Goal: Information Seeking & Learning: Check status

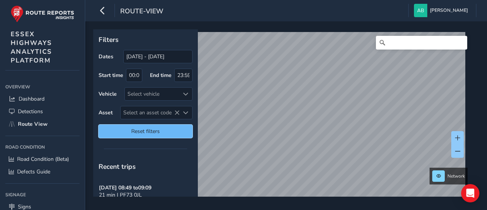
click at [162, 130] on span "Reset filters" at bounding box center [145, 130] width 83 height 7
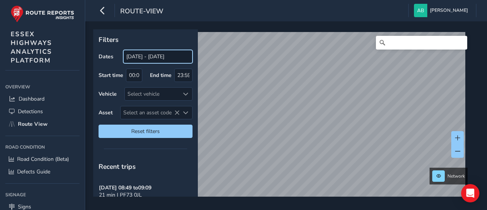
click at [139, 56] on input "[DATE] - [DATE]" at bounding box center [157, 56] width 69 height 13
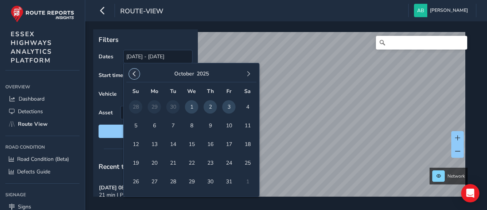
click at [134, 75] on span "button" at bounding box center [134, 73] width 5 height 5
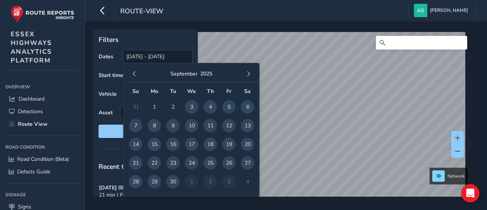
click at [134, 75] on span "button" at bounding box center [134, 73] width 5 height 5
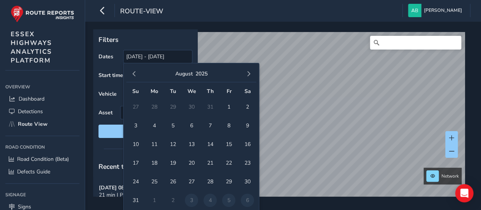
click at [134, 75] on span "button" at bounding box center [134, 73] width 5 height 5
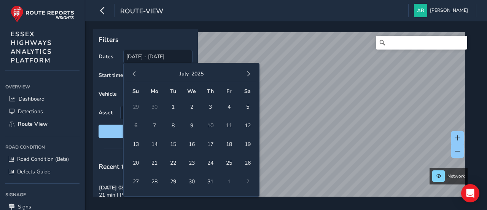
click at [134, 75] on span "button" at bounding box center [134, 73] width 5 height 5
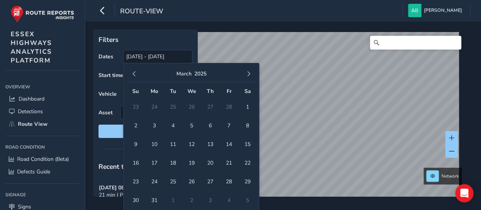
click at [134, 75] on span "button" at bounding box center [134, 73] width 5 height 5
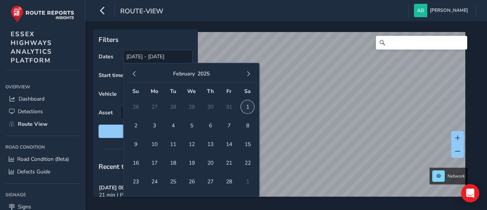
click at [249, 105] on span "1" at bounding box center [247, 106] width 13 height 13
click at [251, 73] on span "button" at bounding box center [248, 73] width 5 height 5
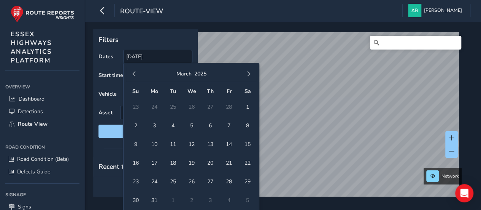
click at [251, 73] on span "button" at bounding box center [248, 73] width 5 height 5
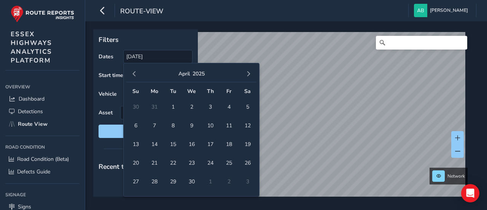
click at [251, 73] on span "button" at bounding box center [248, 73] width 5 height 5
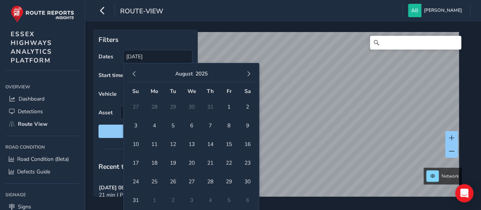
click at [251, 73] on span "button" at bounding box center [248, 73] width 5 height 5
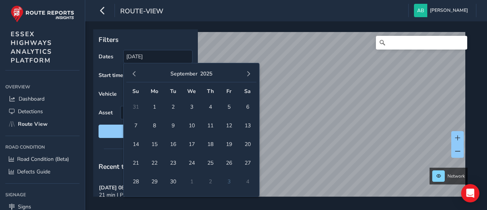
click at [251, 73] on span "button" at bounding box center [248, 73] width 5 height 5
click at [231, 104] on span "3" at bounding box center [228, 106] width 13 height 13
type input "01/02/2025 - 03/10/2025"
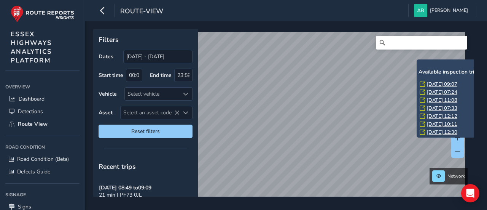
click at [432, 84] on link "Wed, 3 Sep, 09:07" at bounding box center [442, 84] width 30 height 7
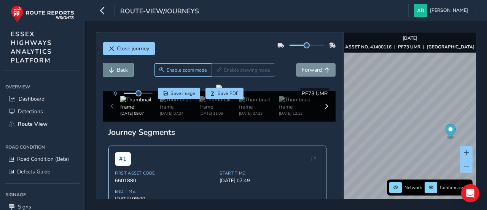
click at [114, 69] on button "Back" at bounding box center [118, 69] width 30 height 13
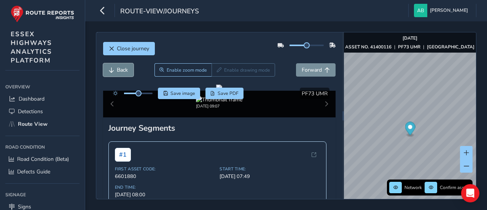
click at [114, 69] on button "Back" at bounding box center [118, 69] width 30 height 13
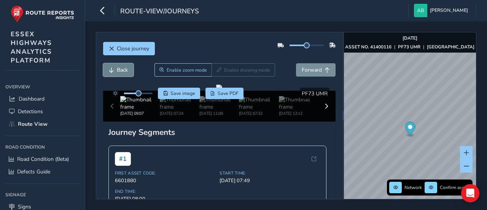
click at [115, 69] on button "Back" at bounding box center [118, 69] width 30 height 13
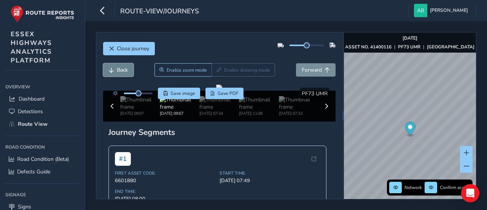
click at [115, 69] on button "Back" at bounding box center [118, 69] width 30 height 13
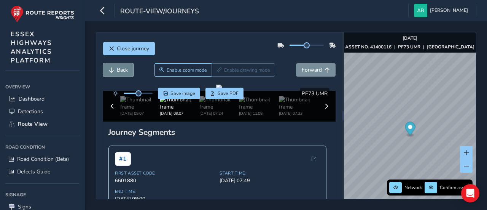
click at [115, 69] on button "Back" at bounding box center [118, 69] width 30 height 13
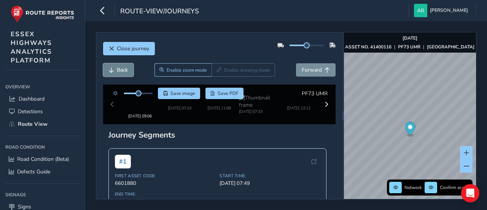
click at [115, 69] on button "Back" at bounding box center [118, 69] width 30 height 13
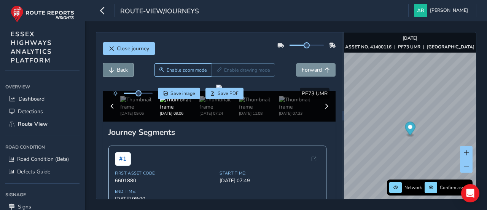
click at [115, 69] on button "Back" at bounding box center [118, 69] width 30 height 13
click at [124, 70] on span "Back" at bounding box center [122, 69] width 11 height 7
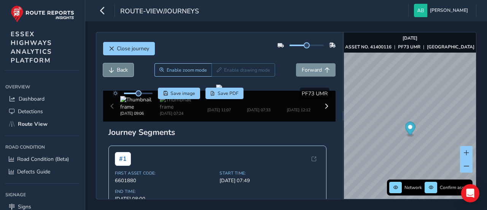
click at [124, 70] on span "Back" at bounding box center [122, 69] width 11 height 7
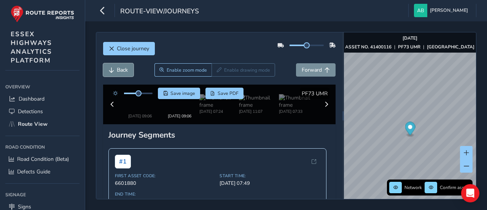
click at [124, 70] on span "Back" at bounding box center [122, 69] width 11 height 7
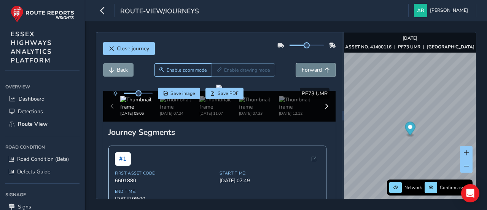
click at [302, 67] on span "Forward" at bounding box center [312, 69] width 20 height 7
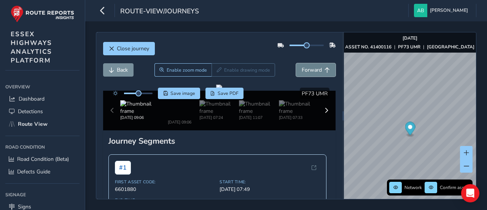
click at [302, 67] on span "Forward" at bounding box center [312, 69] width 20 height 7
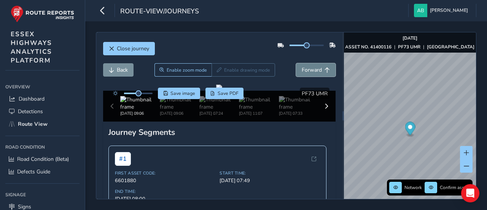
click at [302, 67] on span "Forward" at bounding box center [312, 69] width 20 height 7
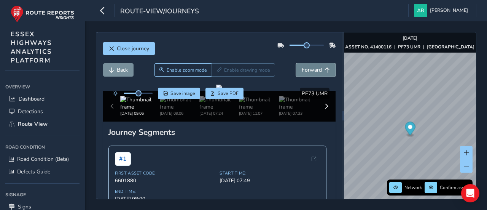
click at [302, 67] on span "Forward" at bounding box center [312, 69] width 20 height 7
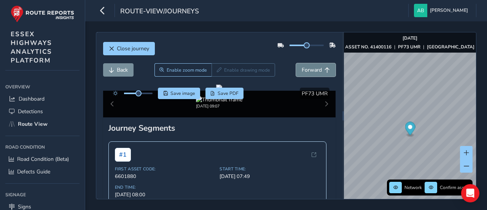
click at [302, 67] on span "Forward" at bounding box center [312, 69] width 20 height 7
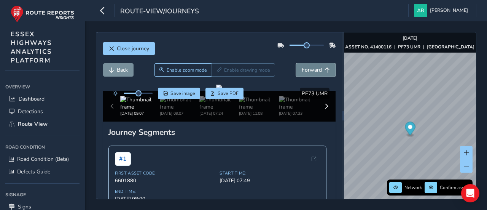
click at [302, 67] on span "Forward" at bounding box center [312, 69] width 20 height 7
click at [103, 9] on icon "button" at bounding box center [103, 10] width 8 height 13
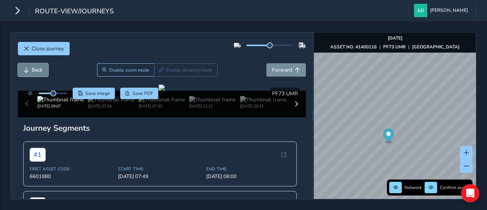
click at [31, 67] on button "Back" at bounding box center [33, 69] width 30 height 13
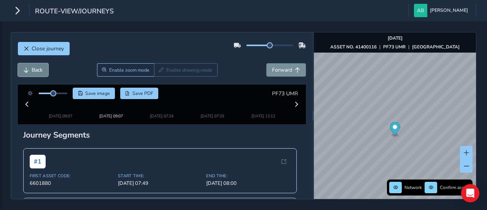
click at [32, 67] on span "Back" at bounding box center [37, 69] width 11 height 7
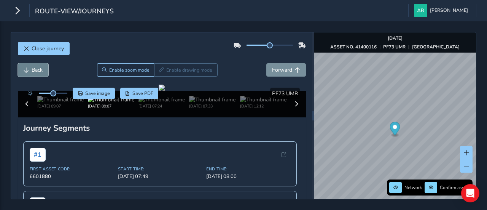
click at [32, 67] on span "Back" at bounding box center [37, 69] width 11 height 7
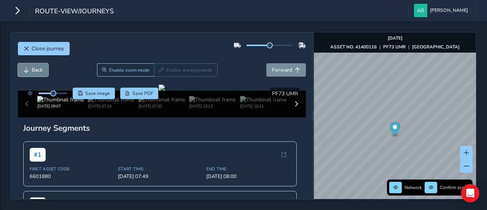
click at [38, 70] on span "Back" at bounding box center [37, 69] width 11 height 7
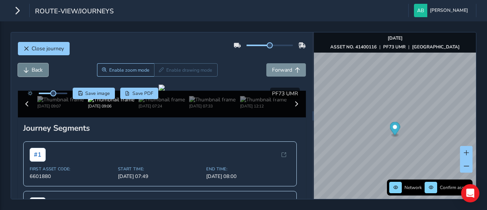
click at [38, 70] on span "Back" at bounding box center [37, 69] width 11 height 7
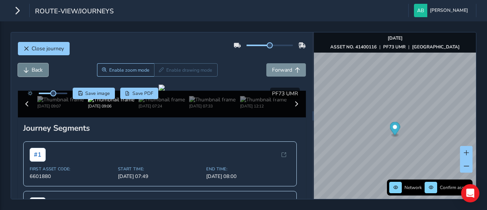
click at [38, 70] on span "Back" at bounding box center [37, 69] width 11 height 7
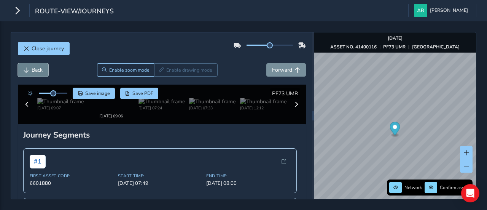
click at [38, 70] on span "Back" at bounding box center [37, 69] width 11 height 7
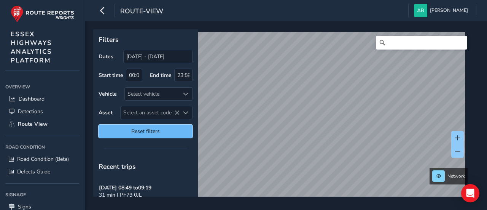
click at [143, 127] on span "Reset filters" at bounding box center [145, 130] width 83 height 7
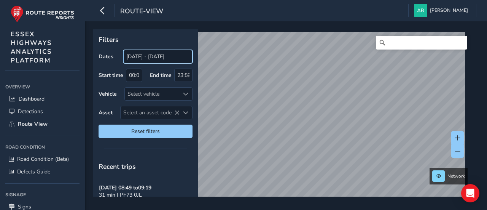
click at [146, 56] on input "[DATE] - [DATE]" at bounding box center [157, 56] width 69 height 13
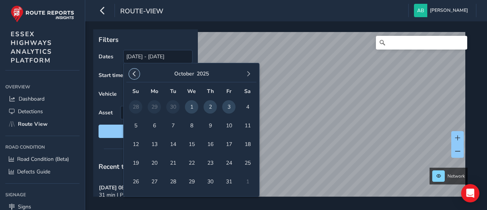
click at [133, 73] on span "button" at bounding box center [134, 73] width 5 height 5
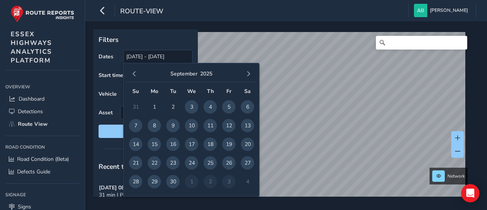
click at [133, 73] on span "button" at bounding box center [134, 73] width 5 height 5
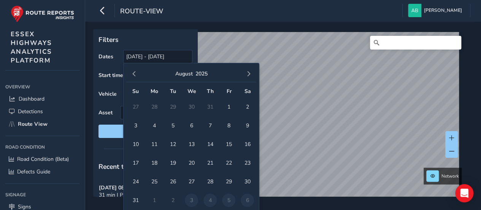
click at [133, 73] on span "button" at bounding box center [134, 73] width 5 height 5
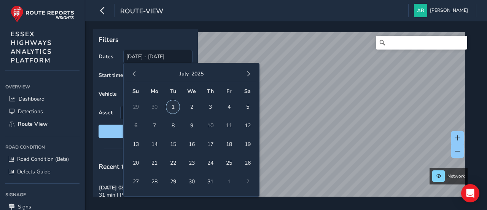
click at [173, 107] on span "1" at bounding box center [172, 106] width 13 height 13
click at [250, 73] on span "button" at bounding box center [248, 73] width 5 height 5
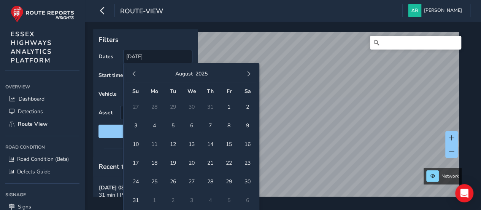
click at [250, 73] on span "button" at bounding box center [248, 73] width 5 height 5
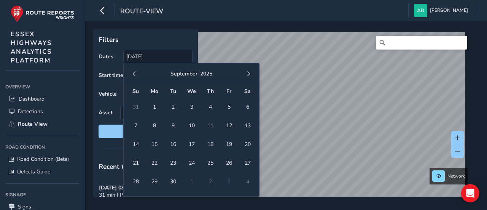
click at [250, 73] on span "button" at bounding box center [248, 73] width 5 height 5
click at [229, 107] on span "3" at bounding box center [228, 106] width 13 height 13
type input "01/07/2025 - 03/10/2025"
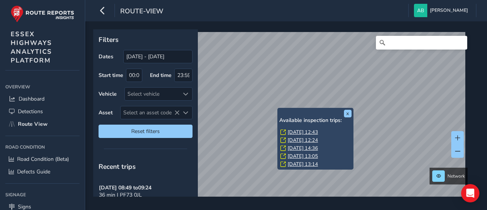
click at [290, 132] on link "Wed, 1 Oct, 12:43" at bounding box center [303, 132] width 30 height 7
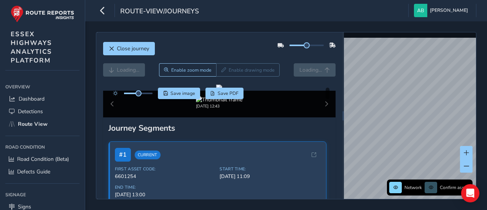
click at [299, 72] on div "Loading... Enable zoom mode Enable drawing mode Loading..." at bounding box center [219, 69] width 233 height 13
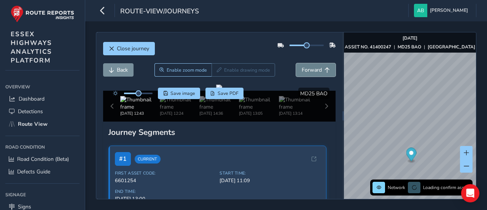
click at [303, 69] on span "Forward" at bounding box center [312, 69] width 20 height 7
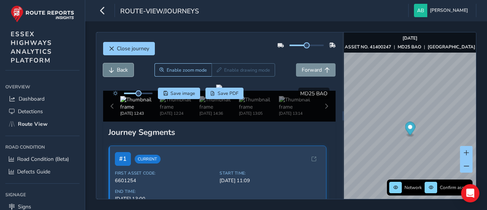
click at [121, 63] on button "Back" at bounding box center [118, 69] width 30 height 13
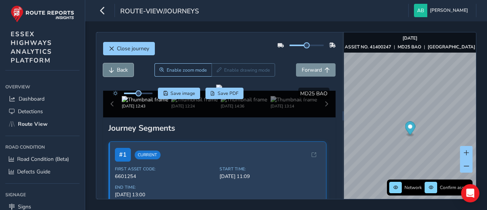
click at [121, 66] on span "Back" at bounding box center [122, 69] width 11 height 7
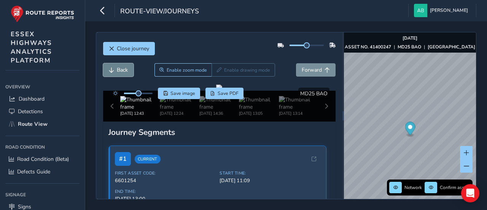
click at [121, 66] on span "Back" at bounding box center [122, 69] width 11 height 7
click at [325, 68] on span "Forward" at bounding box center [327, 69] width 5 height 5
click at [310, 68] on span "Forward" at bounding box center [312, 69] width 20 height 7
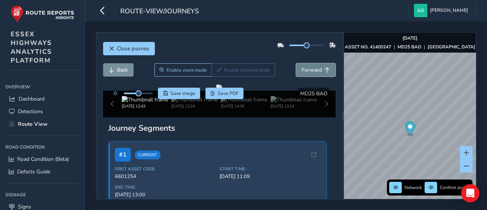
click at [307, 71] on span "Forward" at bounding box center [312, 69] width 20 height 7
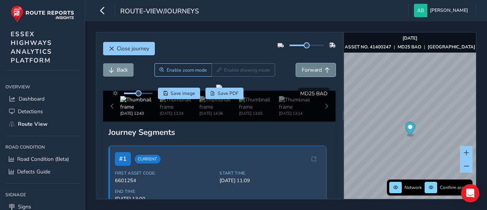
click at [307, 71] on span "Forward" at bounding box center [312, 69] width 20 height 7
click at [119, 70] on span "Back" at bounding box center [122, 69] width 11 height 7
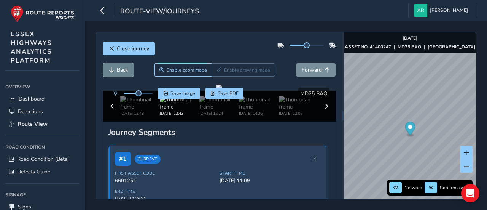
click at [119, 70] on span "Back" at bounding box center [122, 69] width 11 height 7
click at [125, 69] on span "Back" at bounding box center [122, 69] width 11 height 7
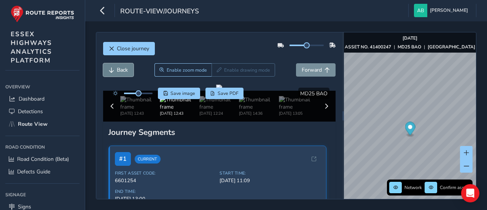
click at [125, 69] on span "Back" at bounding box center [122, 69] width 11 height 7
click at [308, 70] on span "Forward" at bounding box center [312, 69] width 20 height 7
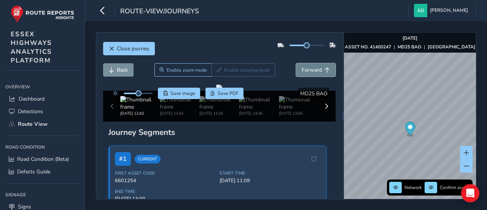
click at [308, 70] on span "Forward" at bounding box center [312, 69] width 20 height 7
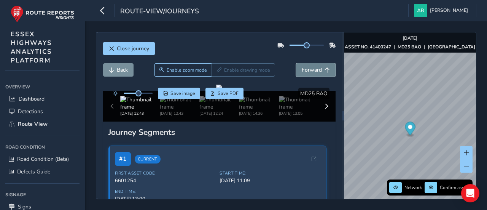
click at [308, 70] on span "Forward" at bounding box center [312, 69] width 20 height 7
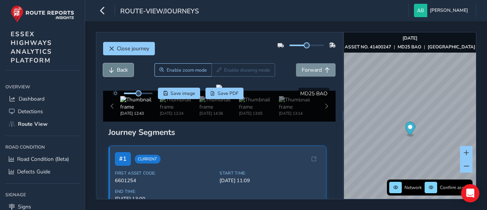
click at [123, 70] on span "Back" at bounding box center [122, 69] width 11 height 7
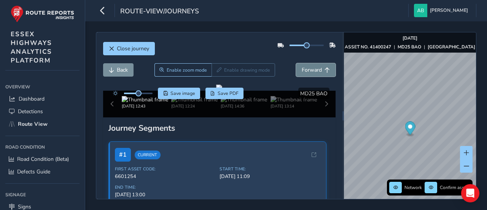
click at [312, 69] on span "Forward" at bounding box center [312, 69] width 20 height 7
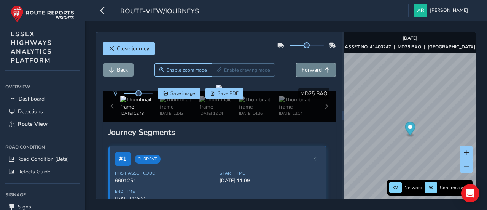
click at [312, 69] on span "Forward" at bounding box center [312, 69] width 20 height 7
click at [122, 70] on span "Back" at bounding box center [122, 69] width 11 height 7
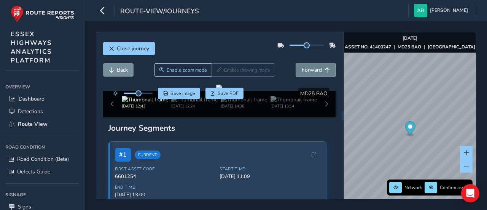
click at [311, 70] on span "Forward" at bounding box center [312, 69] width 20 height 7
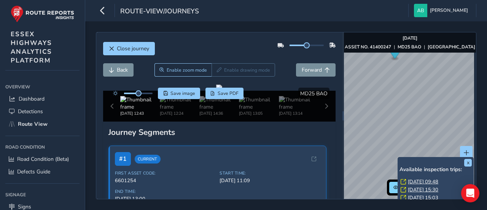
click at [398, 158] on div "x Available inspection trips: Fri, 12 Sep, 09:48 Thu, 11 Sep, 15:30 Wed, 10 Sep…" at bounding box center [436, 192] width 76 height 70
click at [415, 181] on link "Fri, 12 Sep, 09:48" at bounding box center [423, 181] width 30 height 7
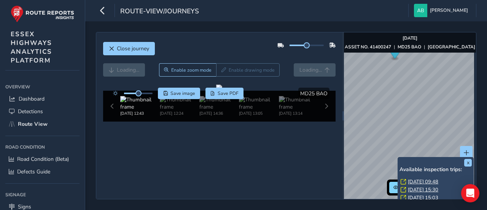
click at [415, 181] on link "Fri, 12 Sep, 09:48" at bounding box center [423, 181] width 30 height 7
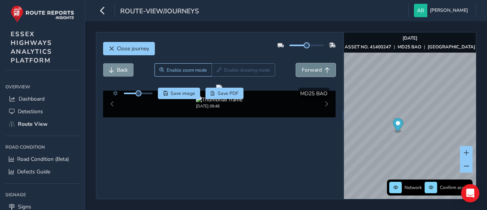
click at [310, 70] on span "Forward" at bounding box center [312, 69] width 20 height 7
click at [113, 67] on span "Back" at bounding box center [111, 69] width 5 height 5
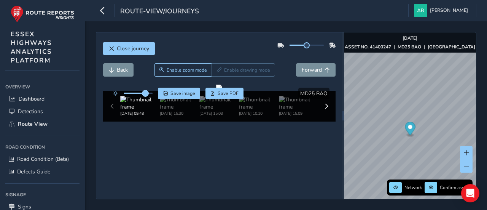
drag, startPoint x: 138, startPoint y: 94, endPoint x: 145, endPoint y: 94, distance: 6.9
click at [145, 94] on span at bounding box center [145, 93] width 6 height 6
click at [117, 68] on span "Back" at bounding box center [122, 69] width 11 height 7
click at [313, 70] on span "Forward" at bounding box center [312, 69] width 20 height 7
click at [314, 70] on span "Forward" at bounding box center [312, 69] width 20 height 7
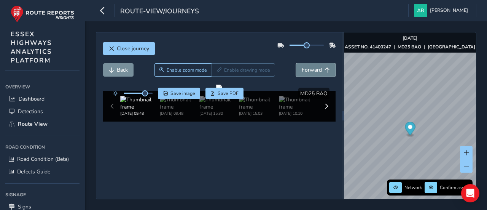
click at [315, 69] on span "Forward" at bounding box center [312, 69] width 20 height 7
click at [118, 68] on span "Back" at bounding box center [122, 69] width 11 height 7
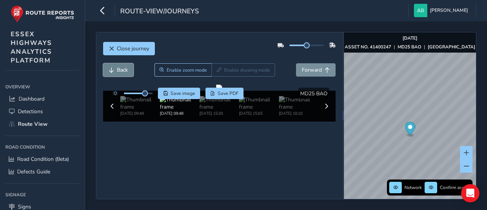
click at [118, 68] on span "Back" at bounding box center [122, 69] width 11 height 7
click at [313, 68] on span "Forward" at bounding box center [312, 69] width 20 height 7
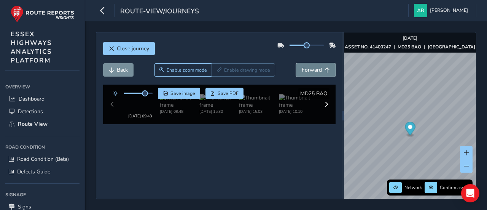
click at [313, 68] on span "Forward" at bounding box center [312, 69] width 20 height 7
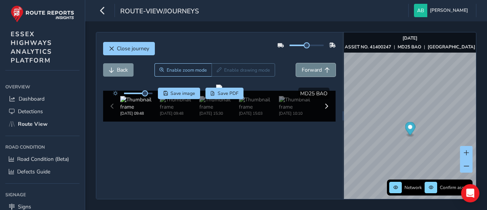
click at [313, 68] on span "Forward" at bounding box center [312, 69] width 20 height 7
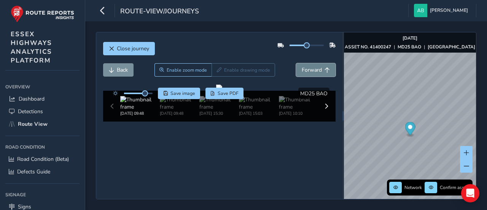
click at [313, 68] on span "Forward" at bounding box center [312, 69] width 20 height 7
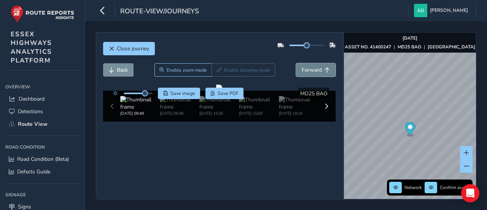
click at [313, 68] on span "Forward" at bounding box center [312, 69] width 20 height 7
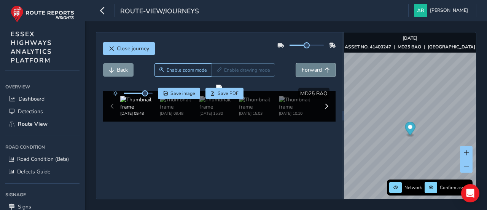
click at [313, 68] on span "Forward" at bounding box center [312, 69] width 20 height 7
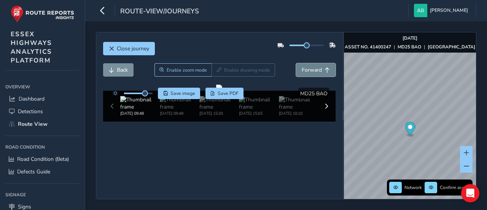
click at [313, 68] on span "Forward" at bounding box center [312, 69] width 20 height 7
click at [386, 50] on div "Network Confirm assets Sep 12 2025 ASSET NO. 41400247 | MD25 BAO | CHELMSFORD R…" at bounding box center [410, 115] width 132 height 166
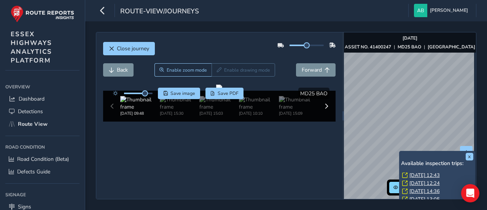
click at [413, 174] on link "Wed, 1 Oct, 12:43" at bounding box center [424, 175] width 30 height 7
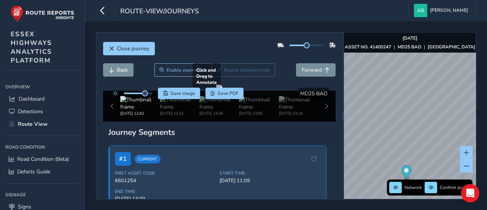
click at [222, 91] on div at bounding box center [219, 87] width 6 height 6
click at [216, 91] on div at bounding box center [219, 87] width 6 height 6
click at [302, 72] on span "Forward" at bounding box center [312, 69] width 20 height 7
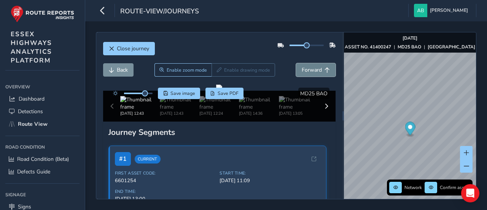
click at [302, 72] on span "Forward" at bounding box center [312, 69] width 20 height 7
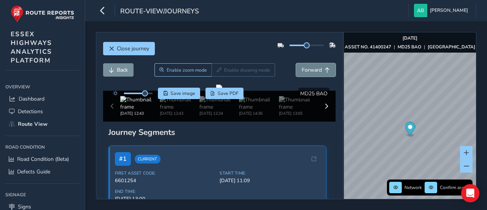
click at [302, 72] on span "Forward" at bounding box center [312, 69] width 20 height 7
click at [119, 67] on span "Back" at bounding box center [122, 69] width 11 height 7
click at [120, 67] on span "Back" at bounding box center [122, 69] width 11 height 7
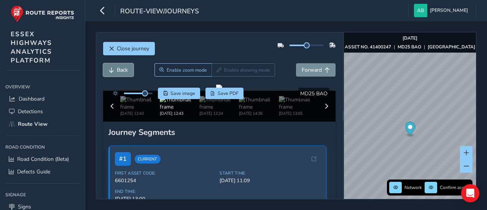
click at [120, 67] on span "Back" at bounding box center [122, 69] width 11 height 7
click at [308, 72] on span "Forward" at bounding box center [312, 69] width 20 height 7
click at [121, 67] on span "Back" at bounding box center [122, 69] width 11 height 7
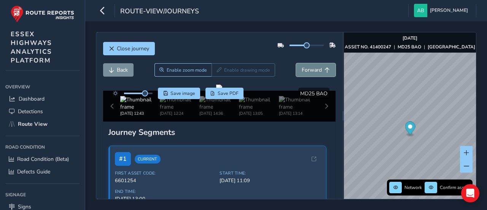
click at [304, 72] on span "Forward" at bounding box center [312, 69] width 20 height 7
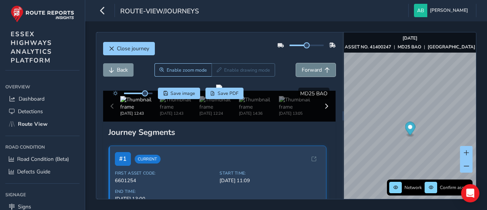
click at [304, 72] on span "Forward" at bounding box center [312, 69] width 20 height 7
click at [120, 69] on span "Back" at bounding box center [122, 69] width 11 height 7
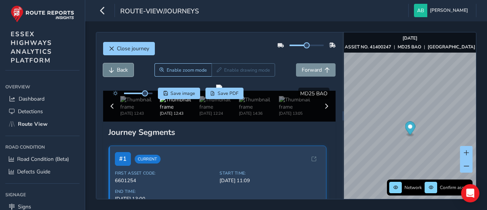
click at [120, 69] on span "Back" at bounding box center [122, 69] width 11 height 7
click at [123, 67] on span "Back" at bounding box center [122, 69] width 11 height 7
click at [121, 71] on span "Back" at bounding box center [122, 69] width 11 height 7
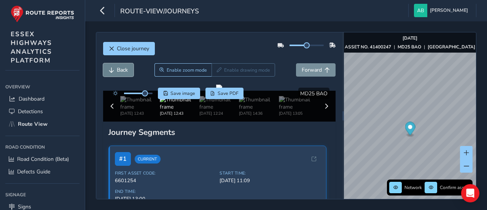
click at [121, 71] on span "Back" at bounding box center [122, 69] width 11 height 7
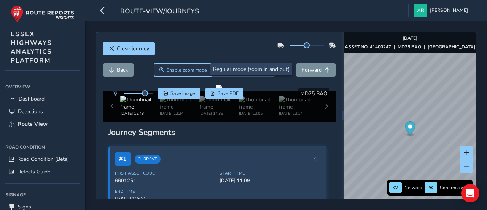
click at [181, 68] on span "Enable zoom mode" at bounding box center [187, 70] width 40 height 6
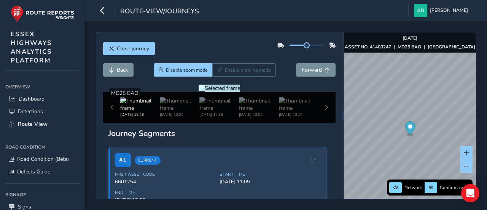
click at [199, 92] on div at bounding box center [219, 87] width 41 height 7
click at [308, 71] on span "Forward" at bounding box center [312, 69] width 20 height 7
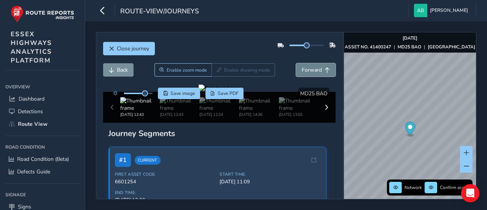
click at [308, 71] on span "Forward" at bounding box center [312, 69] width 20 height 7
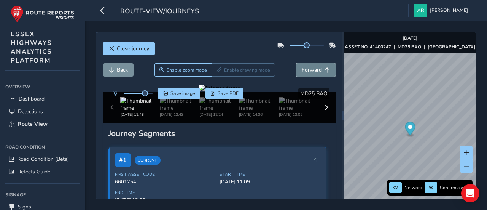
click at [308, 71] on span "Forward" at bounding box center [312, 69] width 20 height 7
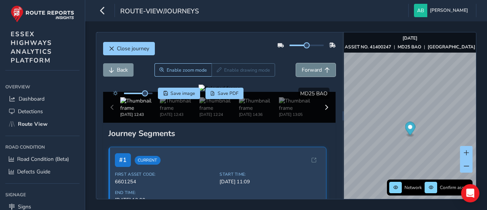
click at [308, 71] on span "Forward" at bounding box center [312, 69] width 20 height 7
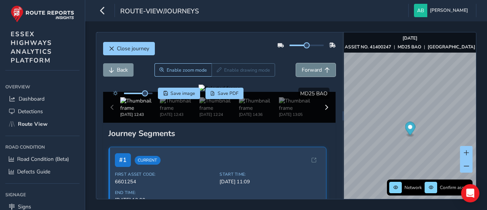
click at [308, 71] on span "Forward" at bounding box center [312, 69] width 20 height 7
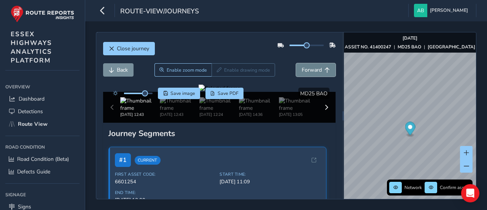
click at [308, 71] on span "Forward" at bounding box center [312, 69] width 20 height 7
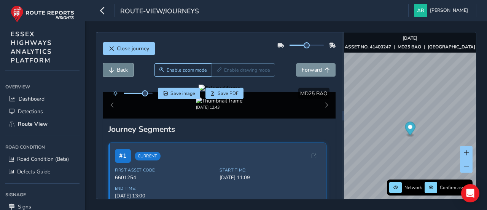
click at [119, 66] on span "Back" at bounding box center [122, 69] width 11 height 7
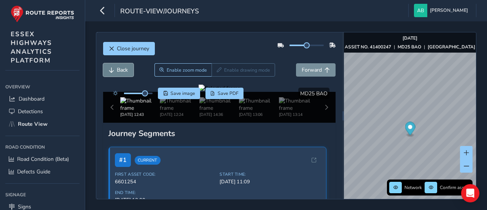
click at [119, 66] on span "Back" at bounding box center [122, 69] width 11 height 7
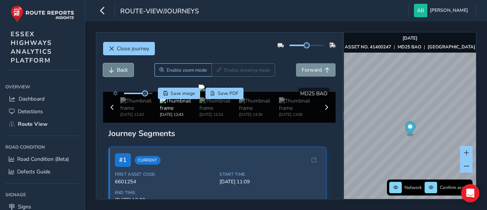
click at [119, 66] on span "Back" at bounding box center [122, 69] width 11 height 7
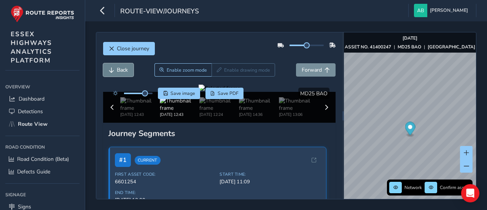
click at [119, 66] on span "Back" at bounding box center [122, 69] width 11 height 7
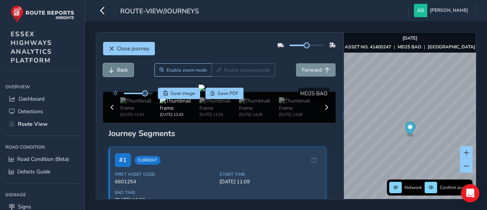
click at [119, 66] on span "Back" at bounding box center [122, 69] width 11 height 7
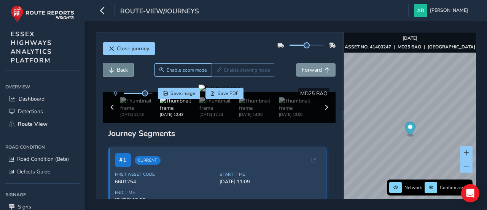
click at [119, 66] on span "Back" at bounding box center [122, 69] width 11 height 7
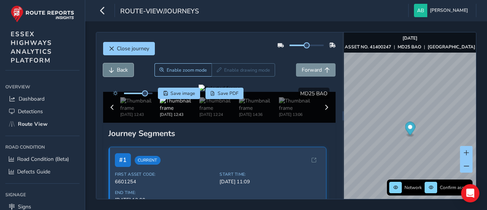
click at [119, 66] on span "Back" at bounding box center [122, 69] width 11 height 7
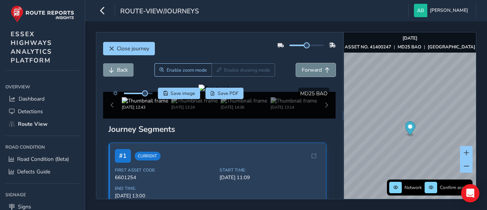
click at [304, 67] on span "Forward" at bounding box center [312, 69] width 20 height 7
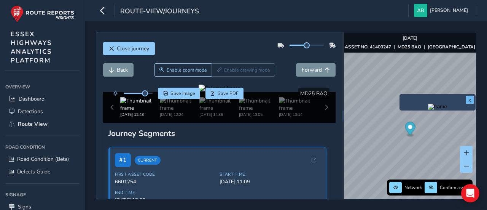
click at [471, 99] on button "x" at bounding box center [470, 100] width 8 height 8
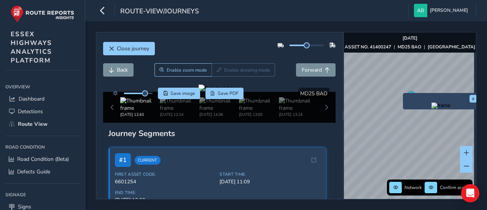
click at [404, 96] on div "x" at bounding box center [441, 101] width 76 height 16
click at [406, 95] on icon "Map marker" at bounding box center [411, 99] width 10 height 16
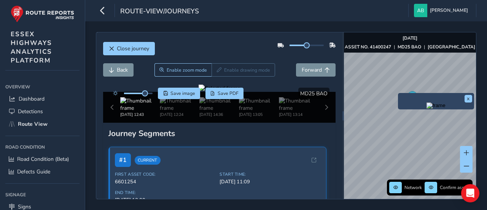
click at [399, 95] on div "x" at bounding box center [436, 101] width 76 height 16
click at [428, 108] on img "Preview frame" at bounding box center [436, 105] width 19 height 6
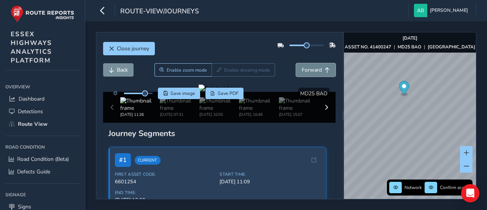
click at [307, 66] on span "Forward" at bounding box center [312, 69] width 20 height 7
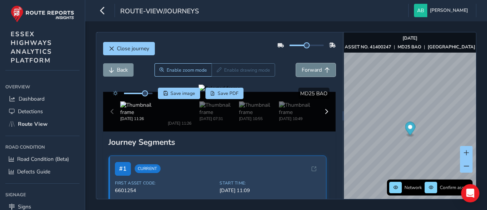
click at [307, 66] on span "Forward" at bounding box center [312, 69] width 20 height 7
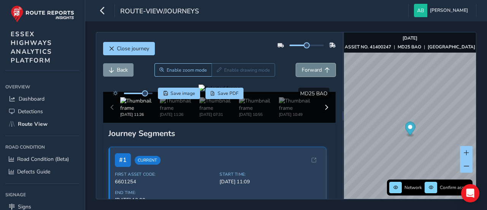
click at [307, 66] on span "Forward" at bounding box center [312, 69] width 20 height 7
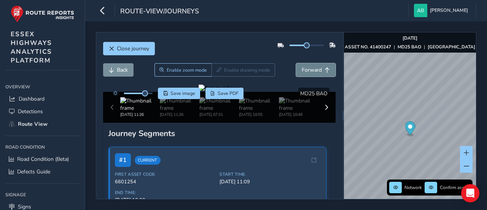
click at [307, 66] on span "Forward" at bounding box center [312, 69] width 20 height 7
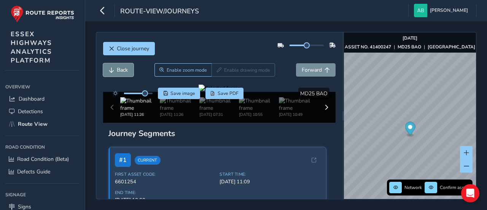
click at [116, 67] on button "Back" at bounding box center [118, 69] width 30 height 13
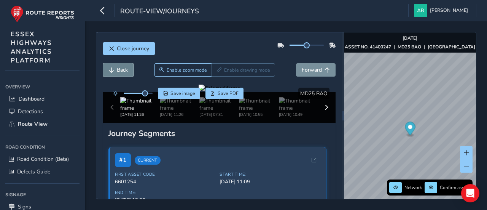
click at [116, 67] on button "Back" at bounding box center [118, 69] width 30 height 13
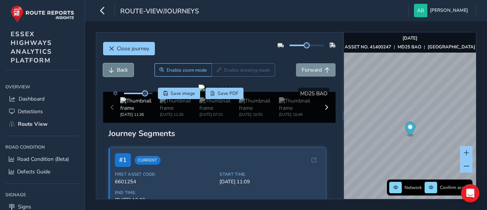
click at [116, 67] on button "Back" at bounding box center [118, 69] width 30 height 13
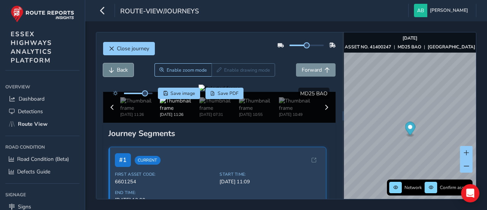
click at [116, 67] on button "Back" at bounding box center [118, 69] width 30 height 13
click at [305, 73] on button "Forward" at bounding box center [316, 69] width 40 height 13
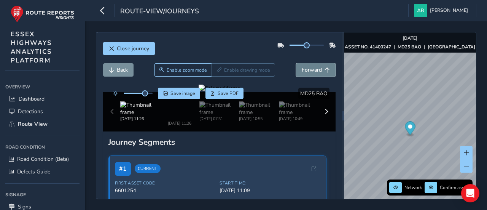
click at [305, 73] on button "Forward" at bounding box center [316, 69] width 40 height 13
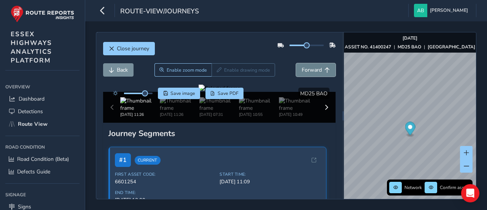
click at [305, 73] on button "Forward" at bounding box center [316, 69] width 40 height 13
click at [115, 70] on button "Back" at bounding box center [118, 69] width 30 height 13
click at [121, 68] on span "Back" at bounding box center [122, 69] width 11 height 7
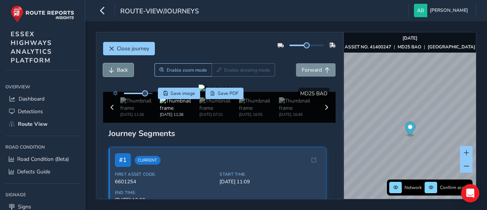
click at [120, 68] on span "Back" at bounding box center [122, 69] width 11 height 7
click at [119, 68] on span "Back" at bounding box center [122, 69] width 11 height 7
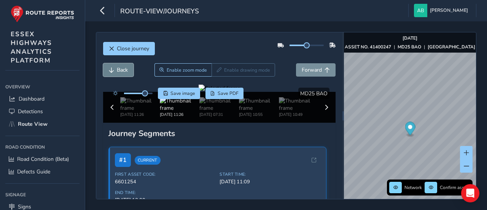
click at [119, 68] on span "Back" at bounding box center [122, 69] width 11 height 7
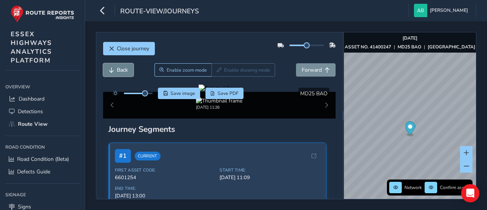
click at [119, 68] on span "Back" at bounding box center [122, 69] width 11 height 7
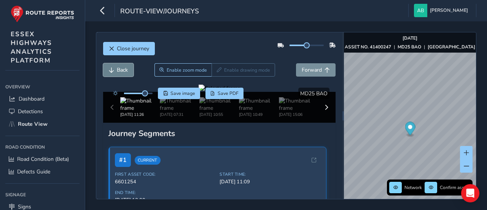
click at [119, 68] on span "Back" at bounding box center [122, 69] width 11 height 7
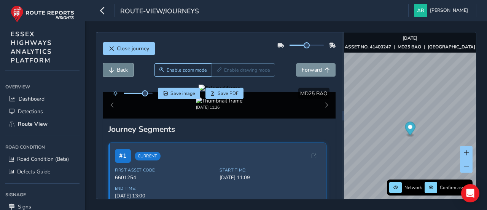
click at [119, 68] on span "Back" at bounding box center [122, 69] width 11 height 7
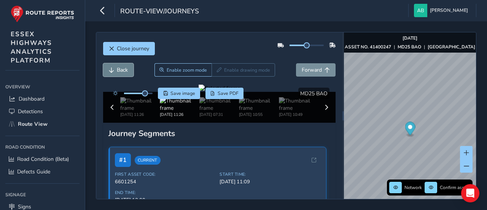
click at [119, 68] on span "Back" at bounding box center [122, 69] width 11 height 7
click at [119, 67] on span "Back" at bounding box center [122, 69] width 11 height 7
click at [119, 68] on span "Back" at bounding box center [122, 69] width 11 height 7
click at [312, 69] on span "Forward" at bounding box center [312, 69] width 20 height 7
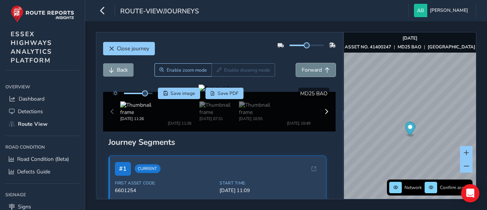
click at [312, 69] on span "Forward" at bounding box center [312, 69] width 20 height 7
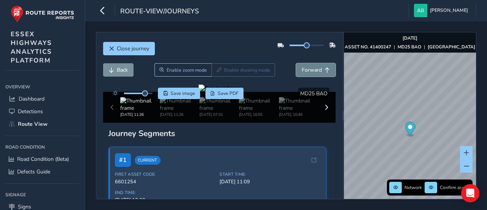
click at [312, 69] on span "Forward" at bounding box center [312, 69] width 20 height 7
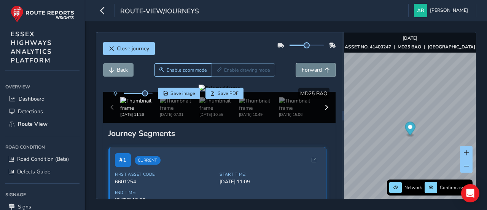
click at [312, 67] on span "Forward" at bounding box center [312, 69] width 20 height 7
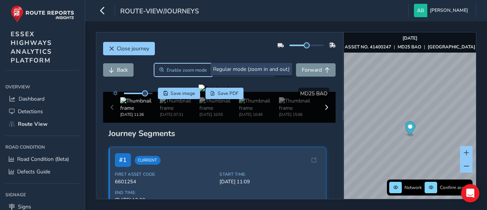
click at [168, 67] on span "Enable zoom mode" at bounding box center [187, 70] width 40 height 6
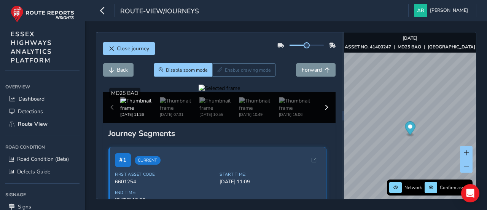
click at [240, 92] on div at bounding box center [219, 87] width 41 height 7
click at [311, 70] on span "Forward" at bounding box center [312, 69] width 20 height 7
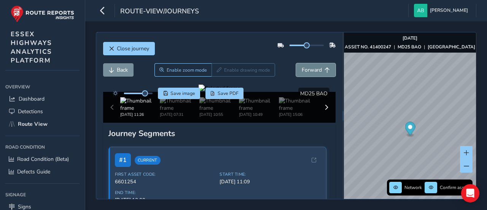
click at [311, 70] on span "Forward" at bounding box center [312, 69] width 20 height 7
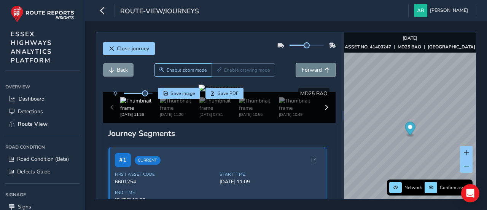
click at [311, 70] on span "Forward" at bounding box center [312, 69] width 20 height 7
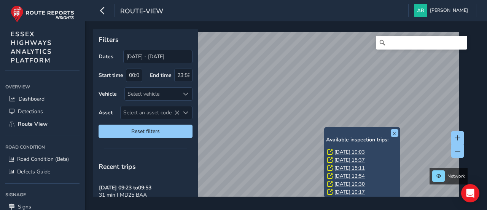
click at [343, 151] on link "[DATE] 10:03" at bounding box center [349, 151] width 30 height 7
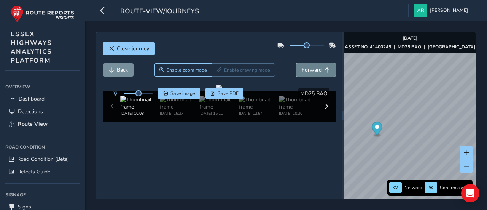
click at [312, 68] on span "Forward" at bounding box center [312, 69] width 20 height 7
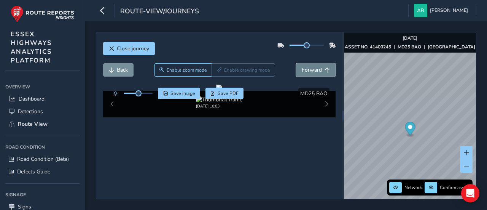
click at [312, 68] on span "Forward" at bounding box center [312, 69] width 20 height 7
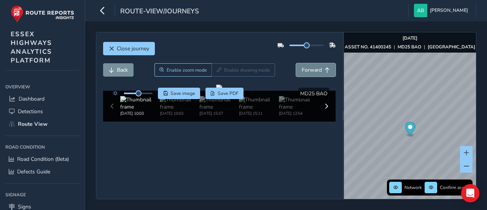
click at [312, 68] on span "Forward" at bounding box center [312, 69] width 20 height 7
click at [124, 69] on span "Back" at bounding box center [122, 69] width 11 height 7
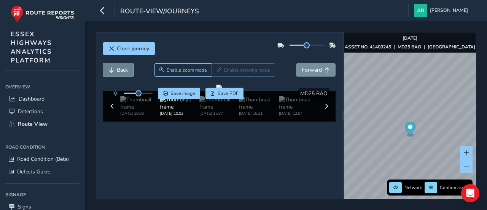
click at [124, 69] on span "Back" at bounding box center [122, 69] width 11 height 7
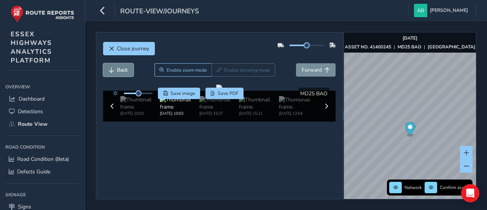
click at [124, 69] on span "Back" at bounding box center [122, 69] width 11 height 7
click at [104, 11] on icon "button" at bounding box center [103, 10] width 8 height 13
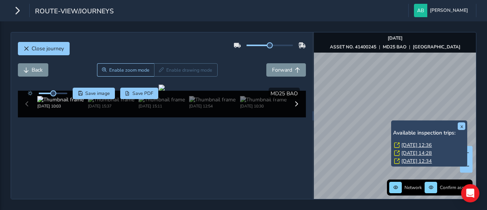
click at [413, 145] on link "[DATE] 12:36" at bounding box center [416, 145] width 30 height 7
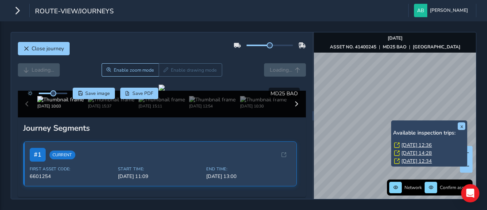
click at [413, 145] on link "[DATE] 12:36" at bounding box center [416, 145] width 30 height 7
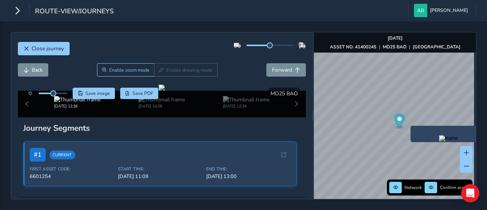
click at [439, 141] on img "Preview frame" at bounding box center [448, 138] width 19 height 6
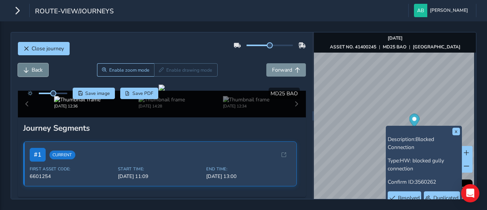
click at [41, 68] on span "Back" at bounding box center [37, 69] width 11 height 7
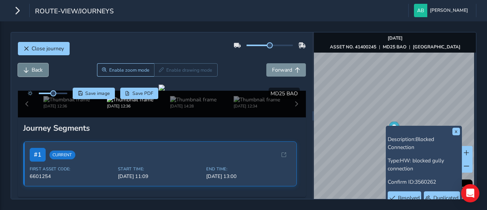
click at [41, 68] on span "Back" at bounding box center [37, 69] width 11 height 7
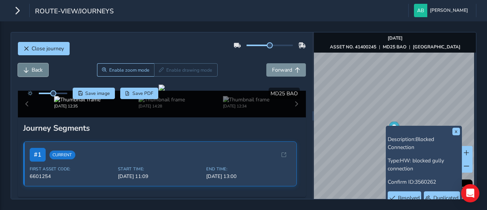
click at [41, 68] on span "Back" at bounding box center [37, 69] width 11 height 7
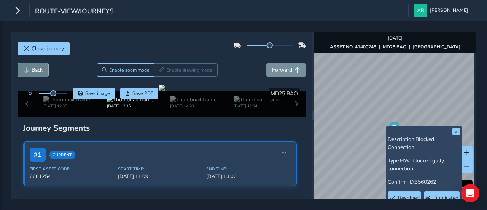
click at [41, 68] on span "Back" at bounding box center [37, 69] width 11 height 7
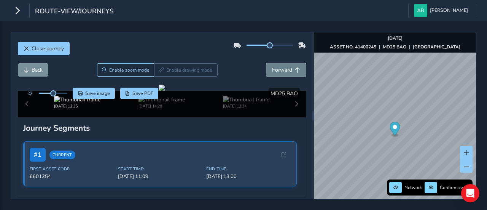
click at [272, 70] on span "Forward" at bounding box center [282, 69] width 20 height 7
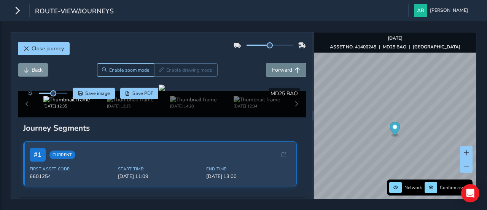
click at [272, 70] on span "Forward" at bounding box center [282, 69] width 20 height 7
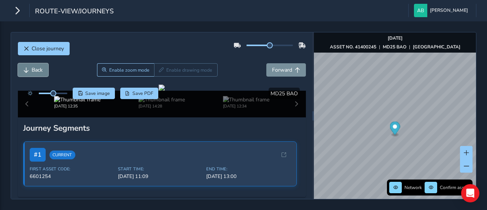
click at [32, 67] on span "Back" at bounding box center [37, 69] width 11 height 7
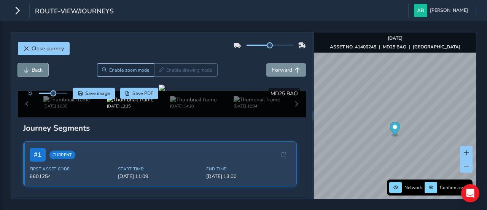
click at [32, 67] on span "Back" at bounding box center [37, 69] width 11 height 7
click at [33, 67] on span "Back" at bounding box center [37, 69] width 11 height 7
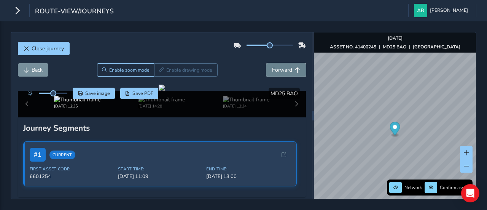
click at [280, 68] on span "Forward" at bounding box center [282, 69] width 20 height 7
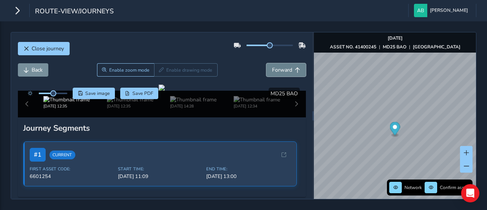
click at [280, 68] on span "Forward" at bounding box center [282, 69] width 20 height 7
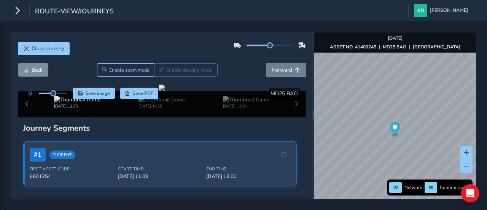
click at [280, 68] on span "Forward" at bounding box center [282, 69] width 20 height 7
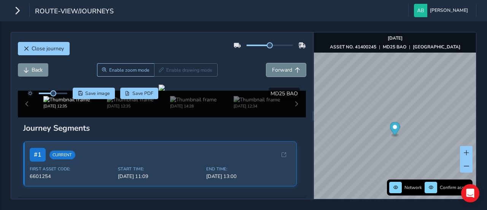
click at [280, 68] on span "Forward" at bounding box center [282, 69] width 20 height 7
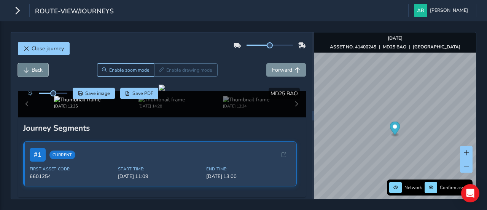
click at [38, 69] on span "Back" at bounding box center [37, 69] width 11 height 7
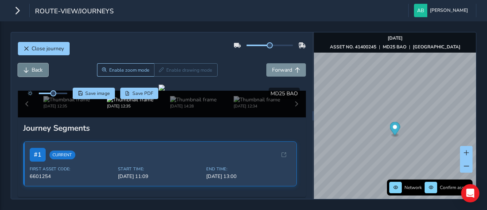
click at [39, 69] on span "Back" at bounding box center [37, 69] width 11 height 7
click at [40, 69] on span "Back" at bounding box center [37, 69] width 11 height 7
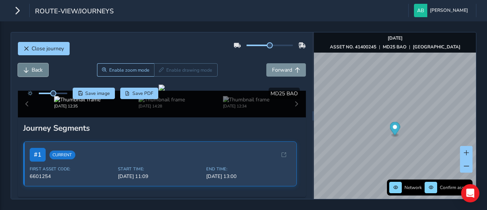
click at [40, 69] on span "Back" at bounding box center [37, 69] width 11 height 7
click at [281, 67] on span "Forward" at bounding box center [282, 69] width 20 height 7
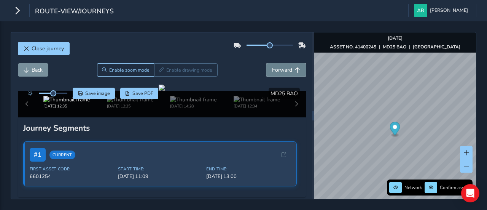
click at [281, 67] on span "Forward" at bounding box center [282, 69] width 20 height 7
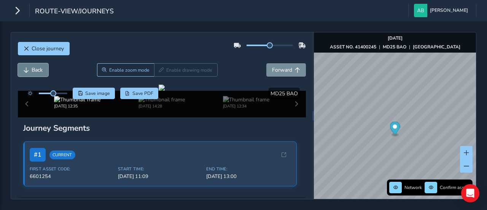
click at [35, 69] on span "Back" at bounding box center [37, 69] width 11 height 7
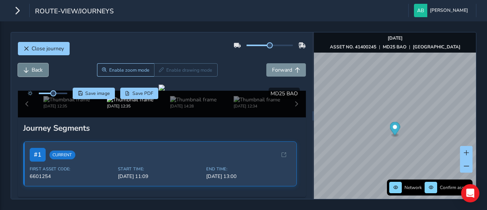
click at [35, 69] on span "Back" at bounding box center [37, 69] width 11 height 7
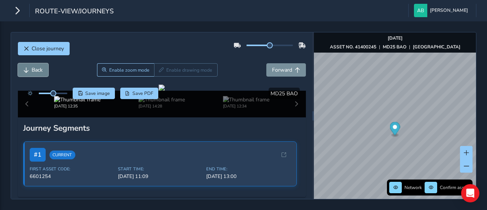
click at [35, 69] on span "Back" at bounding box center [37, 69] width 11 height 7
click at [285, 72] on span "Forward" at bounding box center [282, 69] width 20 height 7
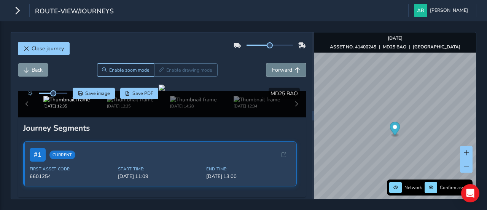
click at [285, 72] on span "Forward" at bounding box center [282, 69] width 20 height 7
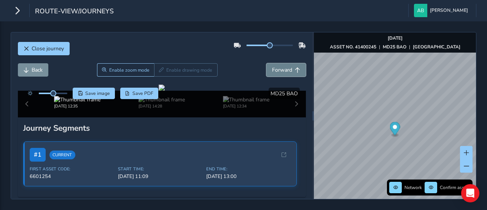
click at [285, 72] on span "Forward" at bounding box center [282, 69] width 20 height 7
click at [40, 69] on span "Back" at bounding box center [37, 69] width 11 height 7
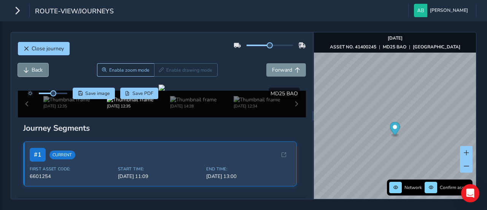
click at [40, 69] on span "Back" at bounding box center [37, 69] width 11 height 7
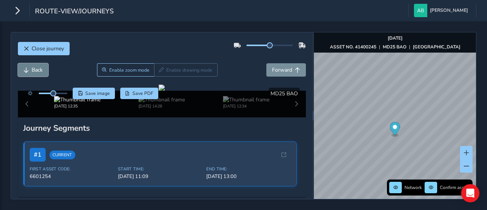
click at [40, 69] on span "Back" at bounding box center [37, 69] width 11 height 7
click at [282, 70] on span "Forward" at bounding box center [282, 69] width 20 height 7
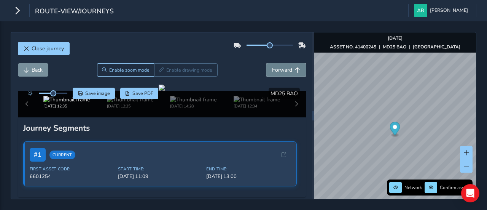
click at [282, 70] on span "Forward" at bounding box center [282, 69] width 20 height 7
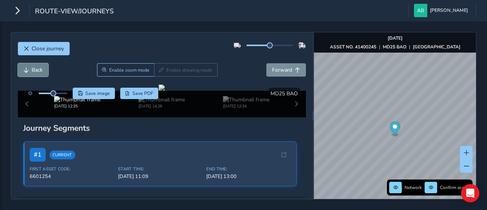
click at [36, 70] on span "Back" at bounding box center [37, 69] width 11 height 7
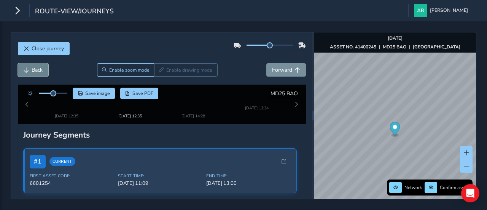
click at [36, 70] on span "Back" at bounding box center [37, 69] width 11 height 7
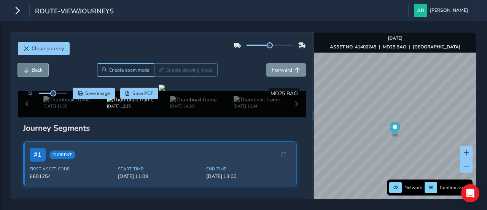
click at [36, 70] on span "Back" at bounding box center [37, 69] width 11 height 7
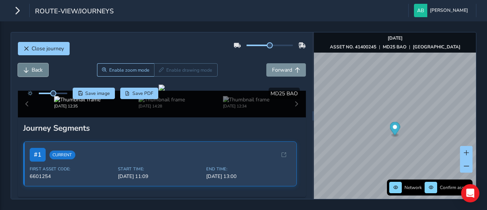
click at [36, 70] on span "Back" at bounding box center [37, 69] width 11 height 7
click at [272, 68] on span "Forward" at bounding box center [282, 69] width 20 height 7
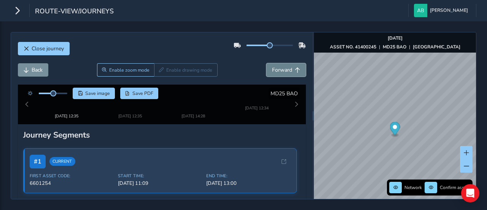
click at [272, 68] on span "Forward" at bounding box center [282, 69] width 20 height 7
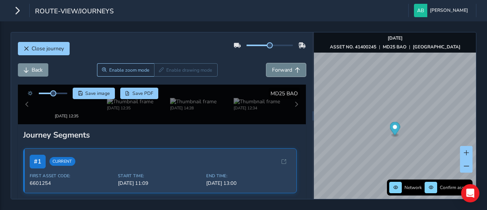
click at [272, 68] on span "Forward" at bounding box center [282, 69] width 20 height 7
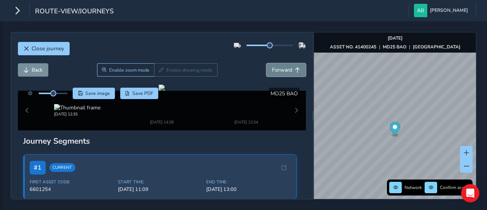
click at [272, 68] on span "Forward" at bounding box center [282, 69] width 20 height 7
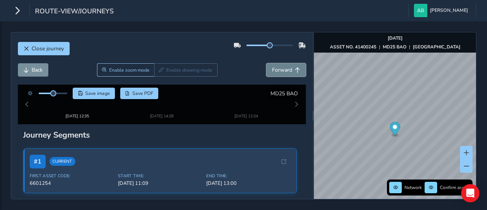
click at [272, 68] on span "Forward" at bounding box center [282, 69] width 20 height 7
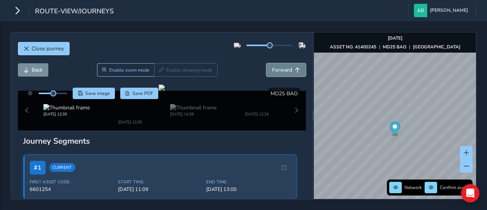
click at [272, 68] on span "Forward" at bounding box center [282, 69] width 20 height 7
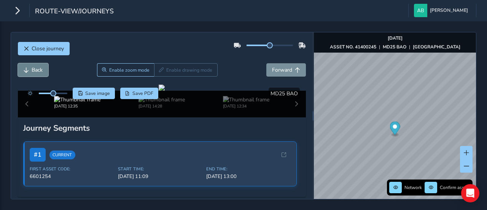
click at [36, 68] on span "Back" at bounding box center [37, 69] width 11 height 7
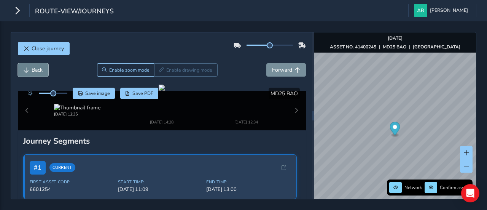
click at [36, 68] on span "Back" at bounding box center [37, 69] width 11 height 7
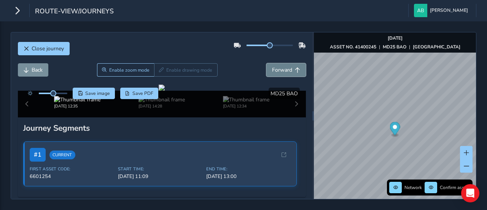
click at [280, 71] on span "Forward" at bounding box center [282, 69] width 20 height 7
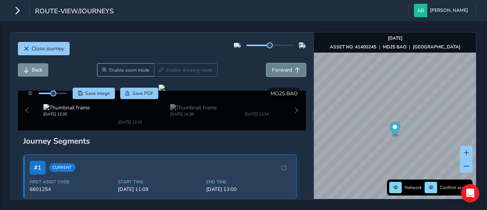
click at [280, 71] on span "Forward" at bounding box center [282, 69] width 20 height 7
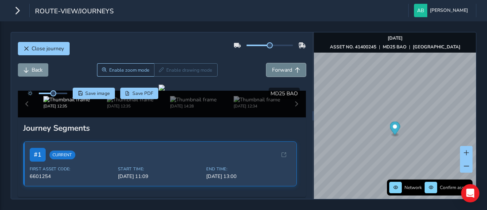
click at [280, 71] on span "Forward" at bounding box center [282, 69] width 20 height 7
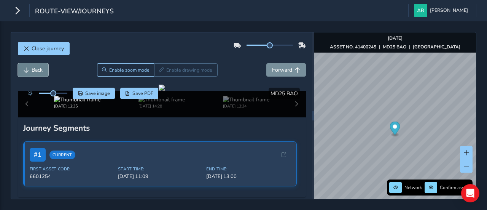
click at [40, 69] on span "Back" at bounding box center [37, 69] width 11 height 7
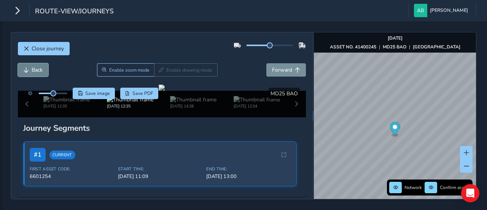
click at [40, 69] on span "Back" at bounding box center [37, 69] width 11 height 7
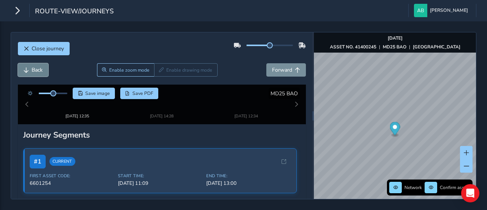
click at [40, 69] on span "Back" at bounding box center [37, 69] width 11 height 7
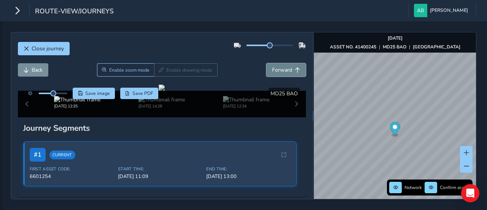
click at [279, 68] on span "Forward" at bounding box center [282, 69] width 20 height 7
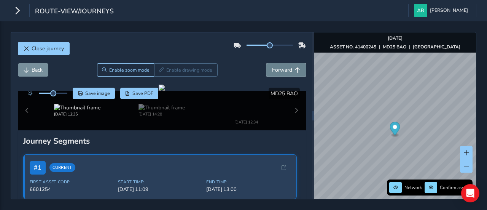
click at [279, 68] on span "Forward" at bounding box center [282, 69] width 20 height 7
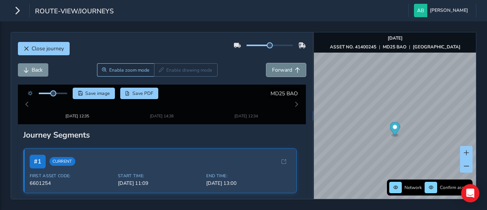
click at [279, 68] on span "Forward" at bounding box center [282, 69] width 20 height 7
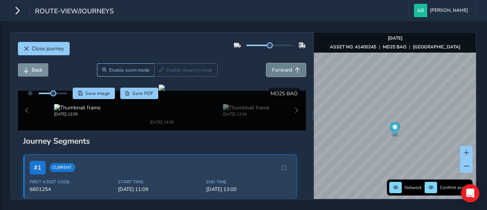
click at [279, 68] on span "Forward" at bounding box center [282, 69] width 20 height 7
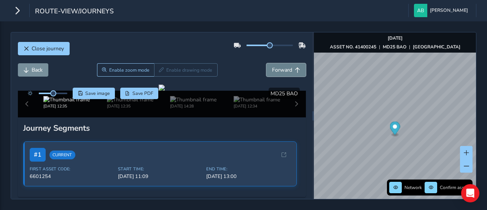
click at [279, 68] on span "Forward" at bounding box center [282, 69] width 20 height 7
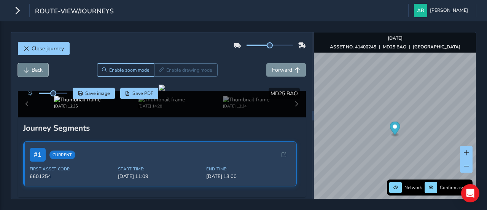
click at [41, 69] on span "Back" at bounding box center [37, 69] width 11 height 7
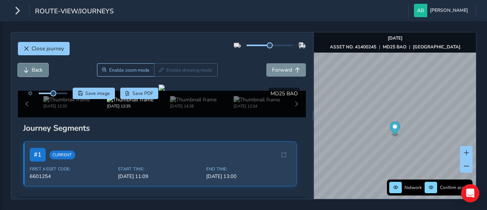
click at [41, 69] on span "Back" at bounding box center [37, 69] width 11 height 7
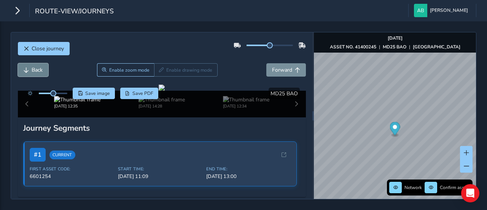
click at [41, 69] on span "Back" at bounding box center [37, 69] width 11 height 7
click at [41, 68] on span "Back" at bounding box center [37, 69] width 11 height 7
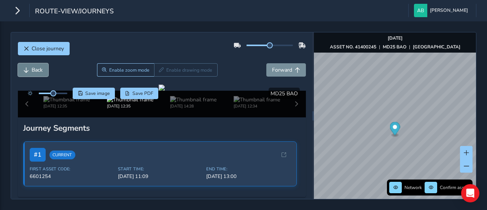
click at [41, 68] on span "Back" at bounding box center [37, 69] width 11 height 7
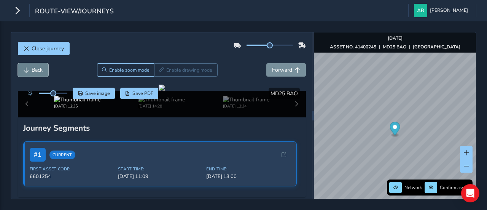
click at [41, 68] on span "Back" at bounding box center [37, 69] width 11 height 7
click at [276, 68] on span "Forward" at bounding box center [282, 69] width 20 height 7
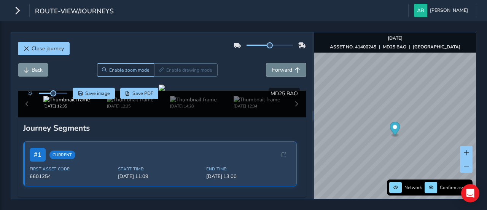
click at [276, 68] on span "Forward" at bounding box center [282, 69] width 20 height 7
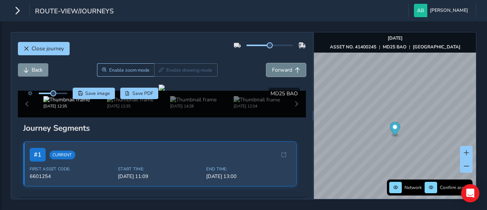
click at [276, 68] on span "Forward" at bounding box center [282, 69] width 20 height 7
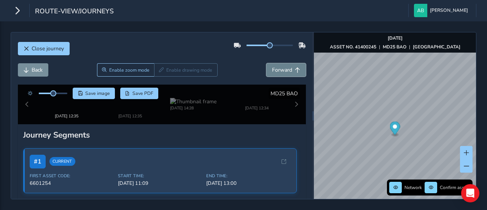
click at [276, 68] on span "Forward" at bounding box center [282, 69] width 20 height 7
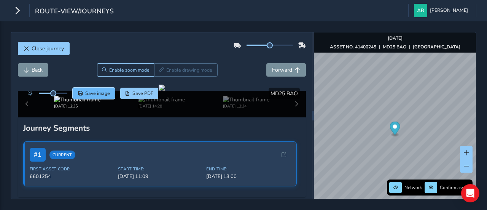
click at [100, 94] on span "Save image" at bounding box center [97, 93] width 25 height 6
click at [159, 91] on div at bounding box center [162, 87] width 6 height 6
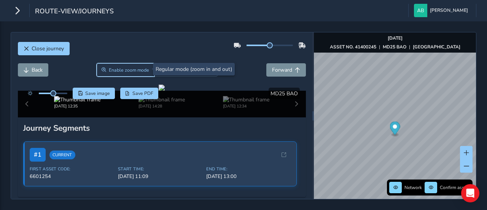
click at [123, 67] on span "Enable zoom mode" at bounding box center [129, 70] width 40 height 6
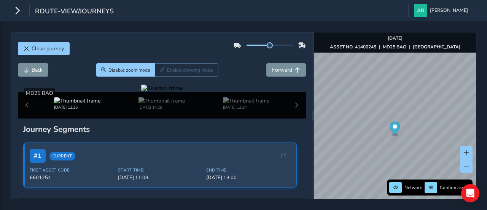
click at [141, 92] on div at bounding box center [161, 87] width 41 height 7
drag, startPoint x: 125, startPoint y: 128, endPoint x: 118, endPoint y: 146, distance: 18.8
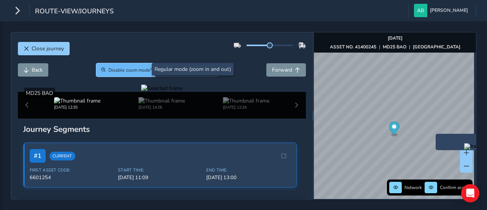
click at [127, 67] on span "Disable zoom mode" at bounding box center [129, 70] width 42 height 6
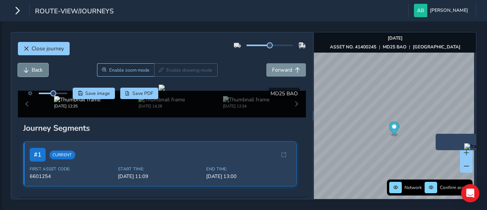
click at [36, 69] on span "Back" at bounding box center [37, 69] width 11 height 7
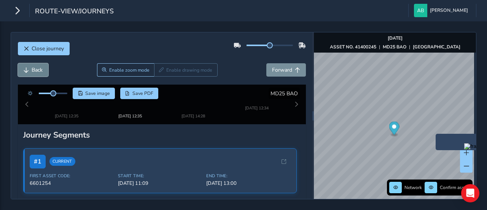
click at [36, 69] on span "Back" at bounding box center [37, 69] width 11 height 7
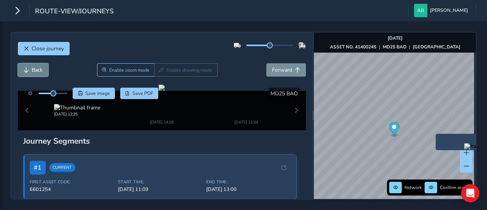
click at [36, 69] on span "Back" at bounding box center [37, 69] width 11 height 7
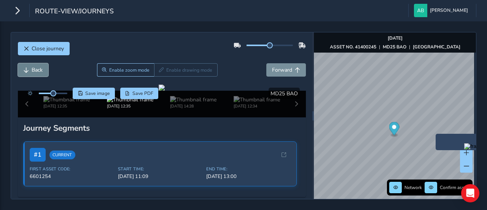
click at [36, 69] on span "Back" at bounding box center [37, 69] width 11 height 7
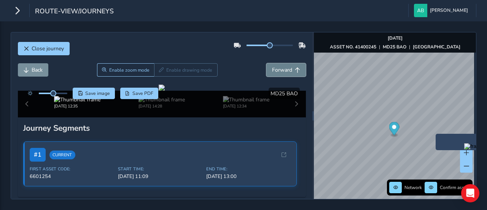
click at [272, 70] on span "Forward" at bounding box center [282, 69] width 20 height 7
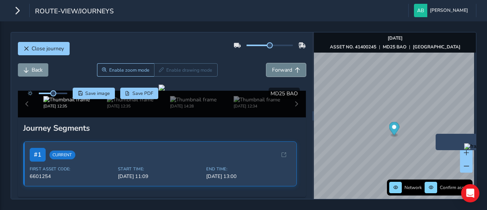
click at [272, 70] on span "Forward" at bounding box center [282, 69] width 20 height 7
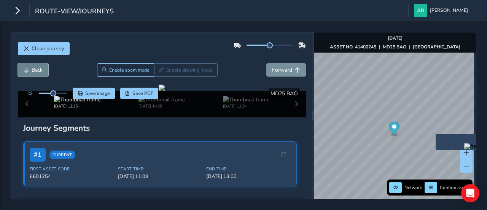
click at [36, 70] on span "Back" at bounding box center [37, 69] width 11 height 7
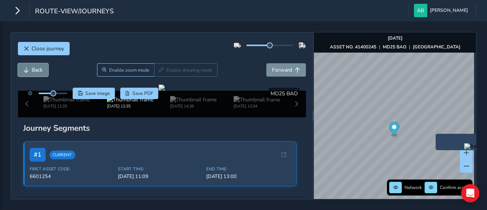
click at [36, 70] on span "Back" at bounding box center [37, 69] width 11 height 7
